Goal: Task Accomplishment & Management: Manage account settings

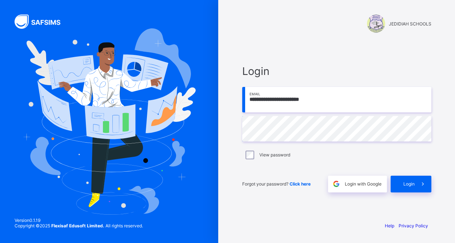
click at [403, 182] on span "Login" at bounding box center [408, 183] width 11 height 5
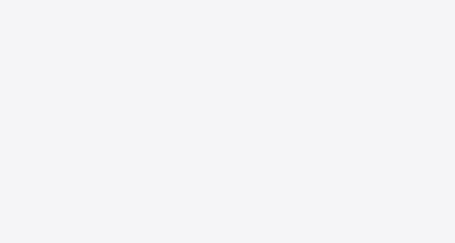
click at [203, 60] on div "New Update Available Hello there, You can install SAFSIMS on your device for ea…" at bounding box center [227, 121] width 455 height 243
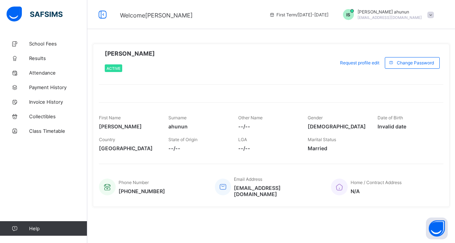
click at [428, 15] on span at bounding box center [430, 15] width 7 height 7
click at [403, 68] on span "Logout" at bounding box center [410, 71] width 48 height 8
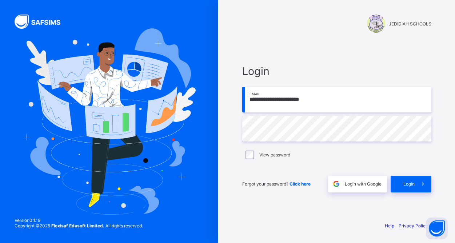
click at [335, 105] on input "**********" at bounding box center [336, 99] width 189 height 25
type input "**********"
click at [397, 190] on div "Login" at bounding box center [410, 183] width 41 height 17
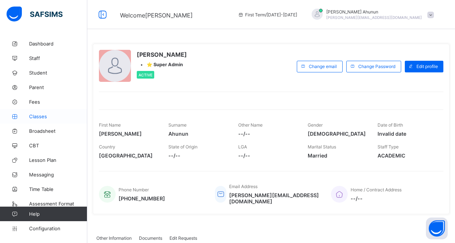
click at [43, 114] on span "Classes" at bounding box center [58, 116] width 58 height 6
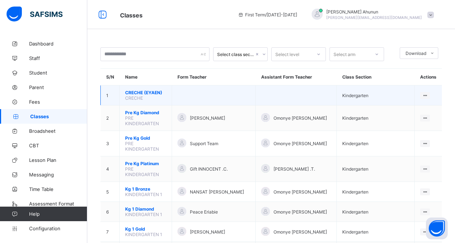
click at [150, 94] on span "CRECHE (EYAEN)" at bounding box center [145, 92] width 41 height 5
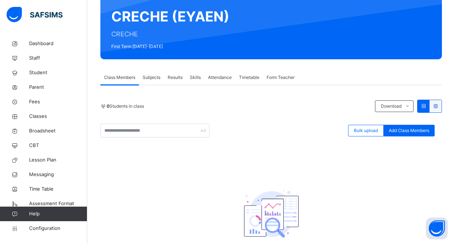
scroll to position [65, 0]
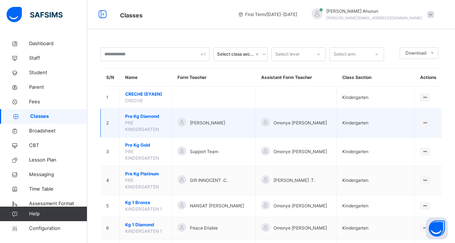
click at [143, 118] on span "Pre Kg Diamond" at bounding box center [145, 116] width 41 height 7
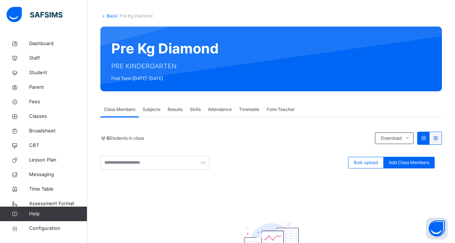
scroll to position [30, 0]
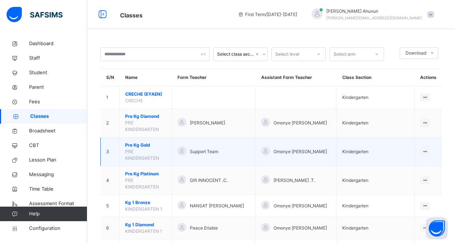
click at [143, 145] on span "Pre Kg Gold" at bounding box center [145, 145] width 41 height 7
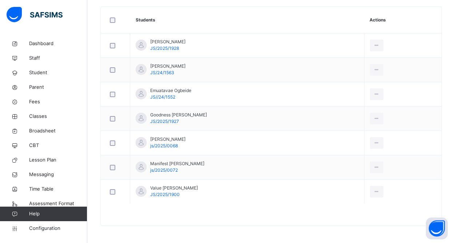
scroll to position [206, 0]
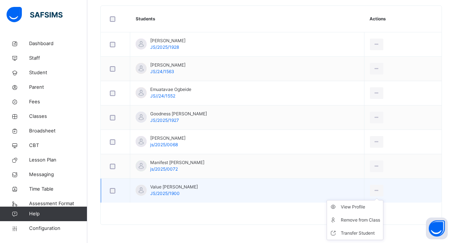
click at [372, 200] on ul "View Profile Remove from Class Transfer Student" at bounding box center [354, 220] width 57 height 40
click at [345, 206] on div "View Profile" at bounding box center [359, 206] width 39 height 7
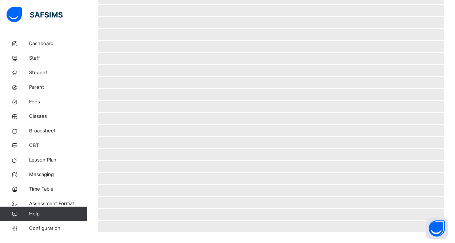
scroll to position [163, 0]
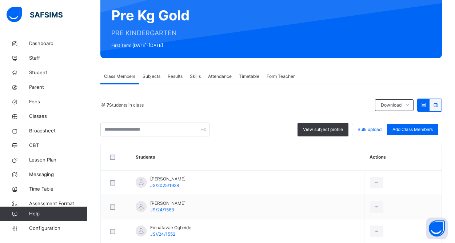
scroll to position [203, 0]
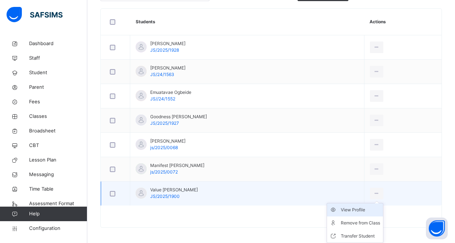
click at [353, 209] on div "View Profile" at bounding box center [359, 209] width 39 height 7
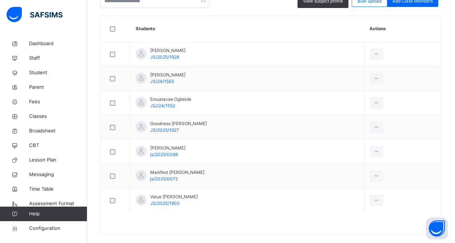
scroll to position [198, 0]
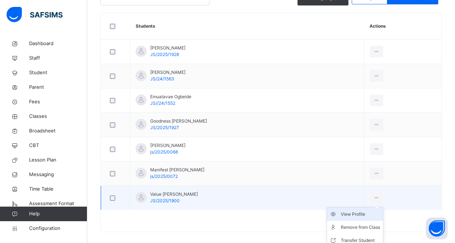
click at [347, 214] on div "View Profile" at bounding box center [359, 213] width 39 height 7
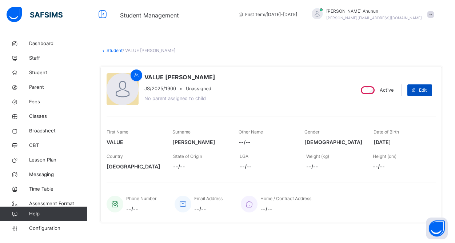
click at [420, 93] on span "Edit" at bounding box center [423, 90] width 8 height 7
select select "**"
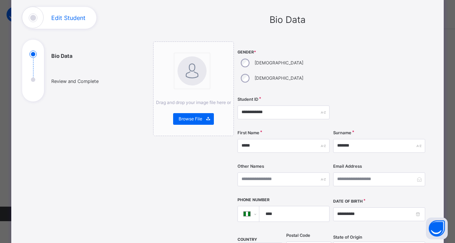
scroll to position [47, 0]
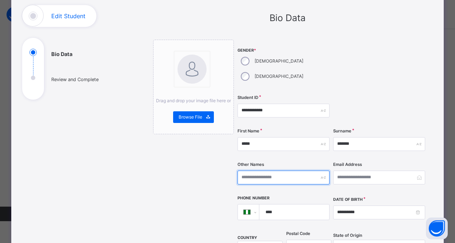
click at [269, 170] on input "text" at bounding box center [283, 177] width 92 height 14
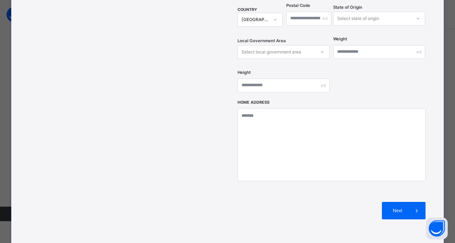
scroll to position [314, 0]
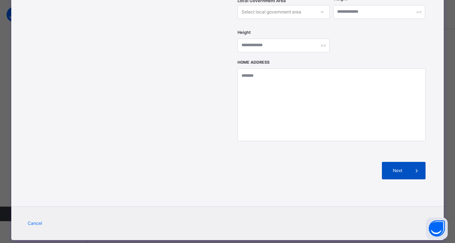
type input "******"
click at [398, 167] on span "Next" at bounding box center [397, 170] width 21 height 7
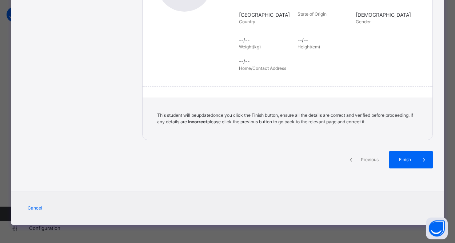
click at [398, 156] on span "Finish" at bounding box center [404, 159] width 21 height 7
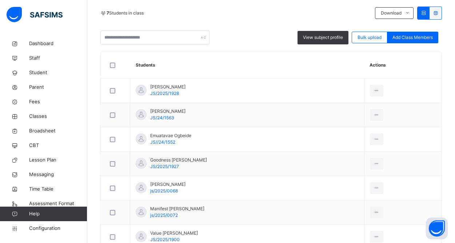
scroll to position [166, 0]
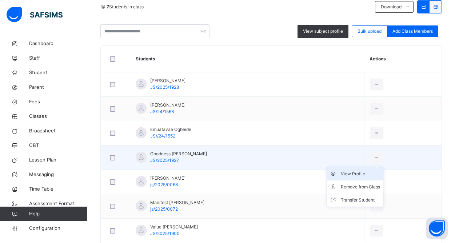
click at [341, 173] on div "View Profile" at bounding box center [359, 173] width 39 height 7
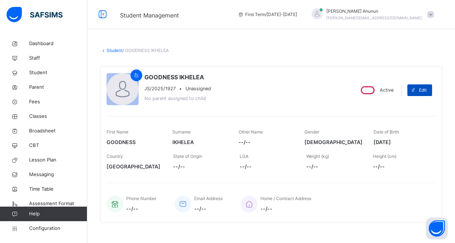
click at [423, 91] on span "Edit" at bounding box center [423, 90] width 8 height 7
select select "**"
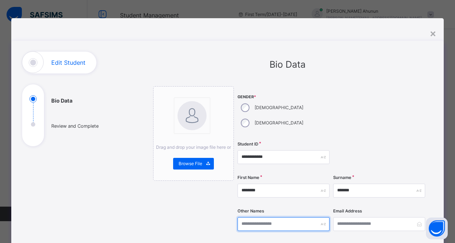
click at [255, 217] on input "text" at bounding box center [283, 224] width 92 height 14
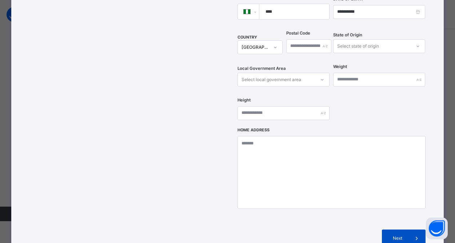
type input "*********"
click at [391, 229] on div "Next" at bounding box center [403, 237] width 44 height 17
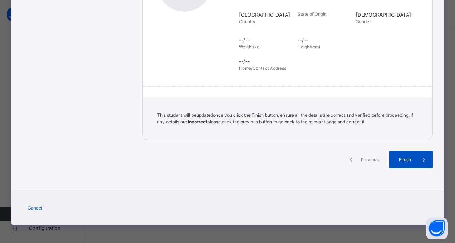
click at [399, 161] on span "Finish" at bounding box center [404, 159] width 21 height 7
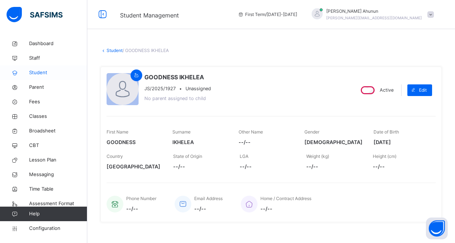
click at [42, 74] on span "Student" at bounding box center [58, 72] width 58 height 7
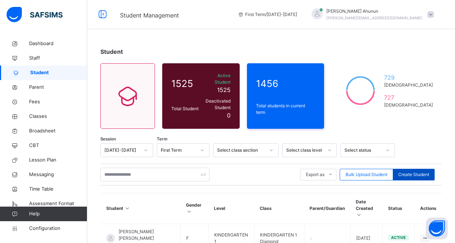
click at [404, 171] on span "Create Student" at bounding box center [413, 174] width 31 height 7
select select "**"
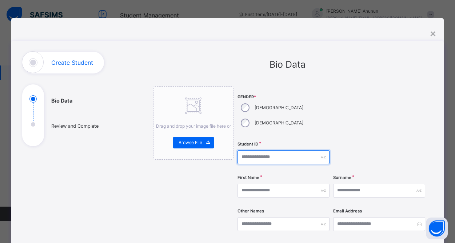
click at [255, 150] on input "text" at bounding box center [283, 157] width 92 height 14
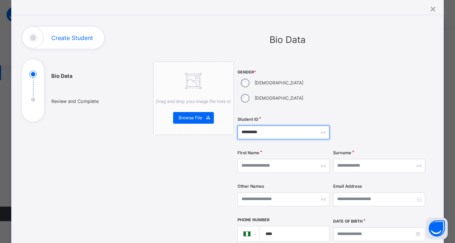
scroll to position [27, 0]
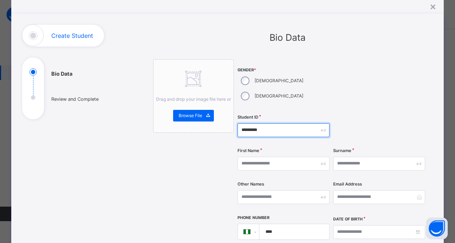
type input "*********"
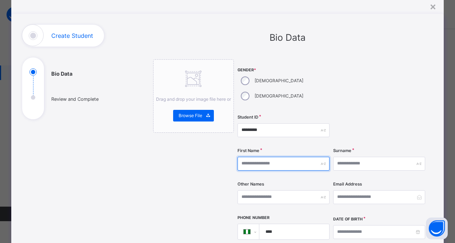
click at [271, 157] on input "text" at bounding box center [283, 164] width 92 height 14
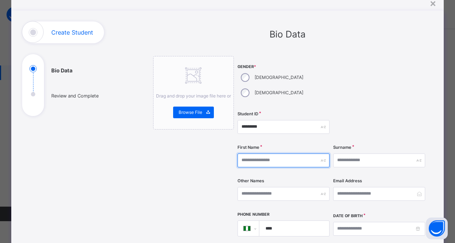
scroll to position [0, 0]
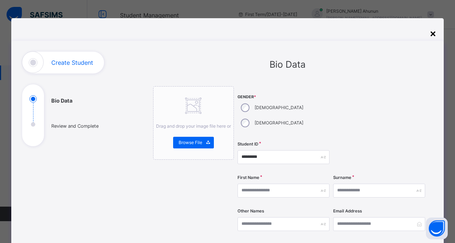
click at [431, 35] on div "×" at bounding box center [432, 32] width 7 height 15
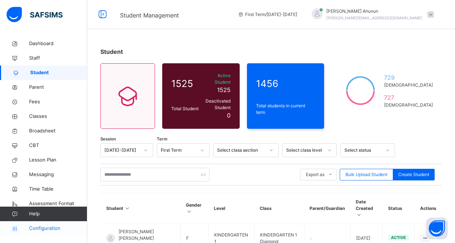
click at [40, 228] on span "Configuration" at bounding box center [58, 228] width 58 height 7
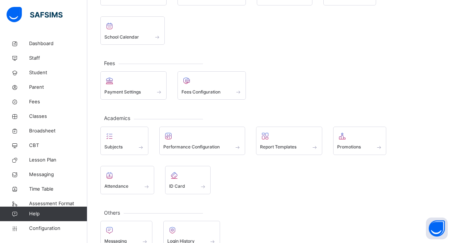
scroll to position [99, 0]
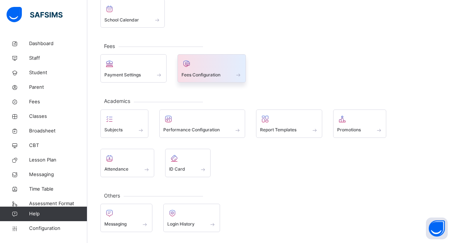
click at [222, 77] on div "Fees Configuration" at bounding box center [211, 75] width 61 height 8
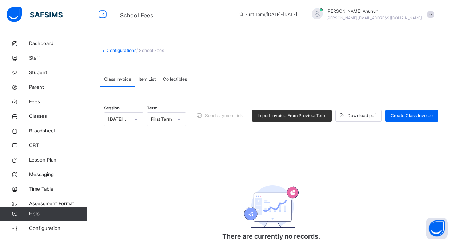
click at [150, 81] on span "Item List" at bounding box center [146, 79] width 17 height 7
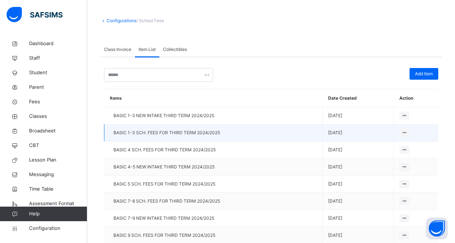
scroll to position [32, 0]
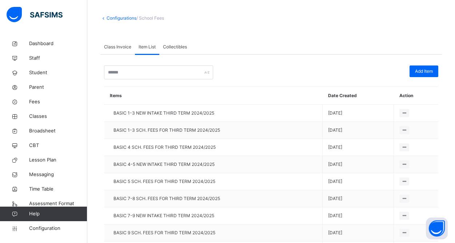
click at [179, 48] on span "Collectibles" at bounding box center [175, 47] width 24 height 7
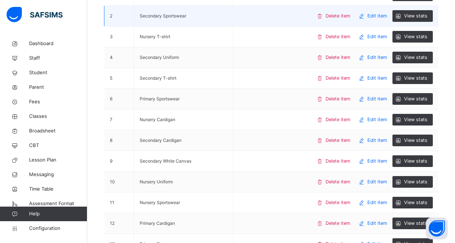
scroll to position [0, 0]
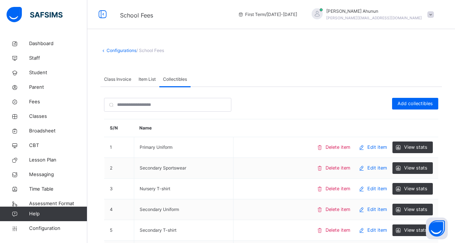
click at [146, 79] on span "Item List" at bounding box center [146, 79] width 17 height 7
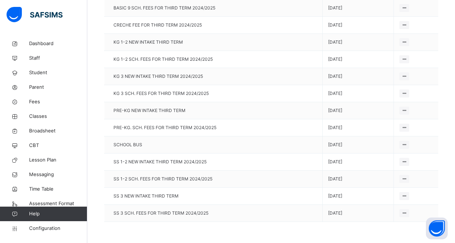
scroll to position [258, 0]
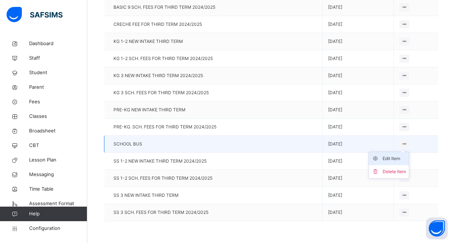
click at [385, 162] on div "Edit Item" at bounding box center [393, 158] width 23 height 7
type input "**********"
type textarea "**********"
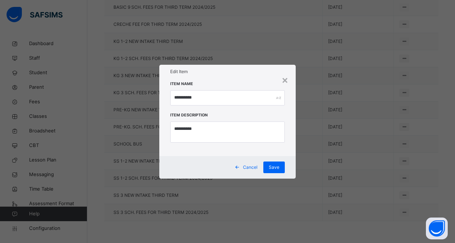
click at [255, 166] on span "Cancel" at bounding box center [250, 167] width 15 height 7
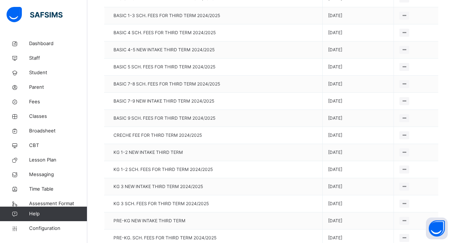
scroll to position [0, 0]
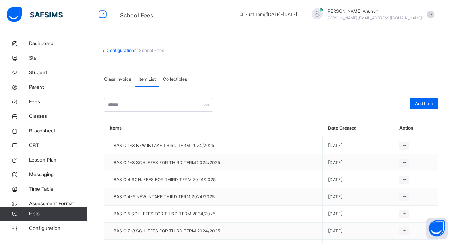
click at [111, 79] on span "Class Invoice" at bounding box center [117, 79] width 27 height 7
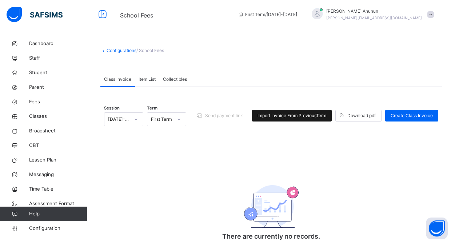
click at [296, 116] on span "Import Invoice From Previous Term" at bounding box center [291, 115] width 69 height 7
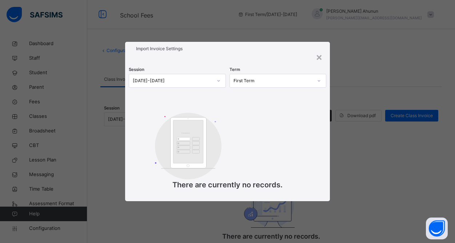
click at [219, 81] on icon at bounding box center [218, 80] width 4 height 7
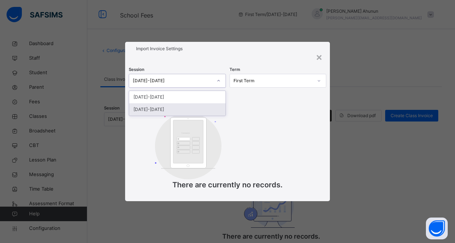
click at [183, 108] on div "[DATE]-[DATE]" at bounding box center [177, 109] width 96 height 12
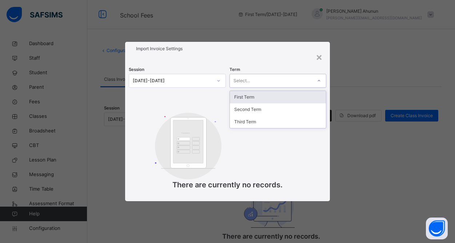
click at [315, 82] on div at bounding box center [318, 81] width 12 height 12
click at [280, 94] on div "First Term" at bounding box center [278, 97] width 96 height 12
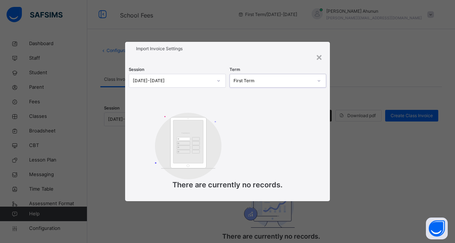
click at [300, 82] on div "First Term" at bounding box center [272, 80] width 79 height 7
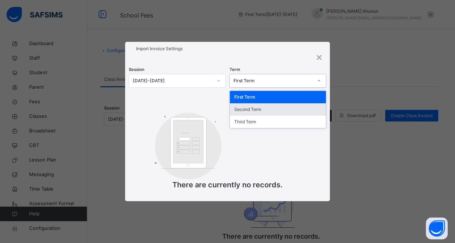
click at [278, 108] on div "Second Term" at bounding box center [278, 109] width 96 height 12
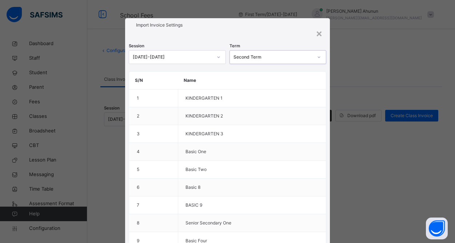
click at [316, 59] on div at bounding box center [318, 57] width 12 height 12
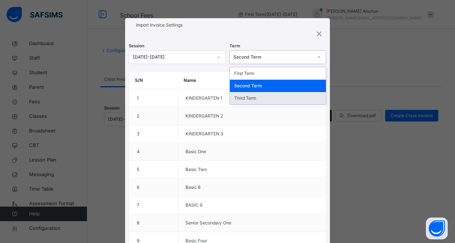
click at [251, 95] on div "Third Term" at bounding box center [278, 98] width 96 height 12
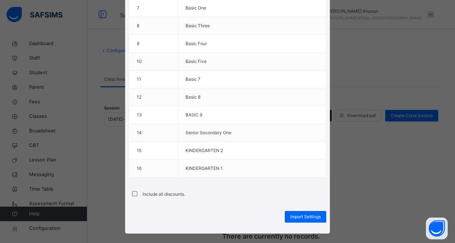
scroll to position [206, 0]
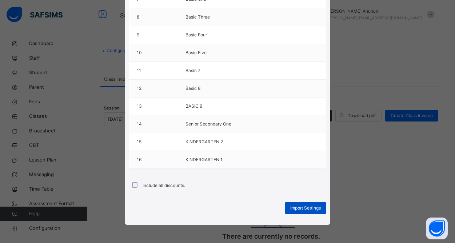
click at [297, 206] on span "Import Settings" at bounding box center [305, 208] width 31 height 7
